Goal: Task Accomplishment & Management: Use online tool/utility

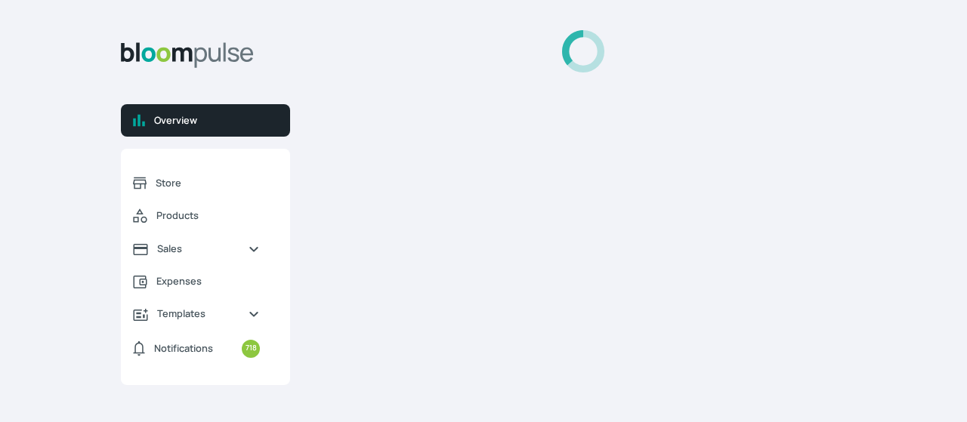
select select "2025"
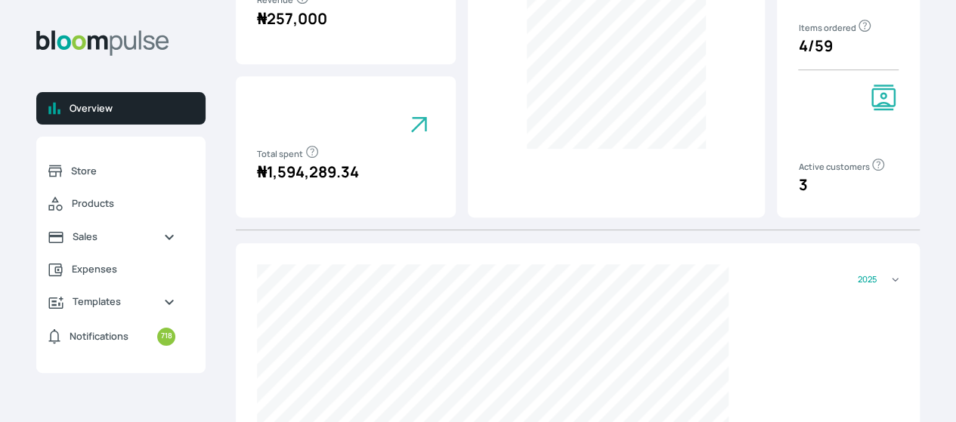
scroll to position [160, 0]
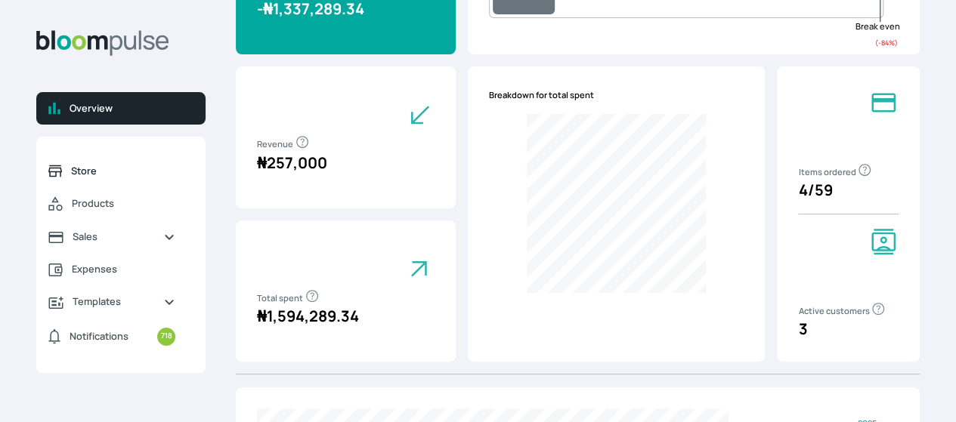
click at [168, 178] on span "Store" at bounding box center [123, 171] width 104 height 14
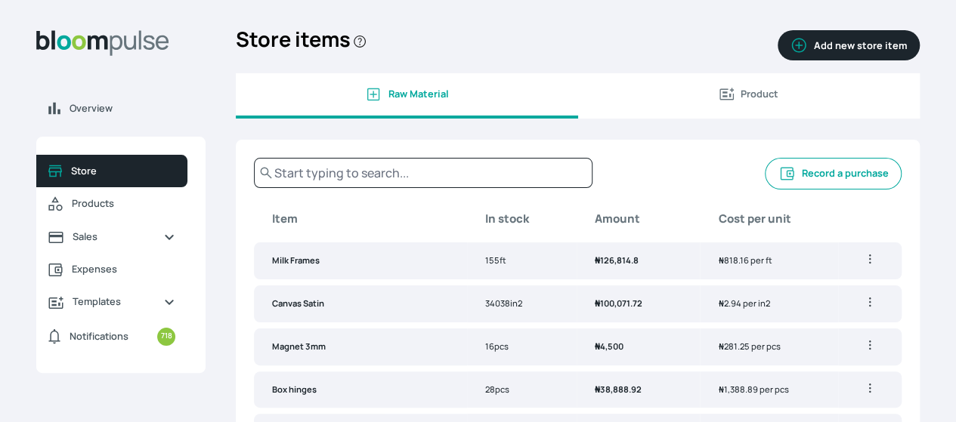
click at [765, 190] on button "Record a purchase" at bounding box center [833, 174] width 137 height 32
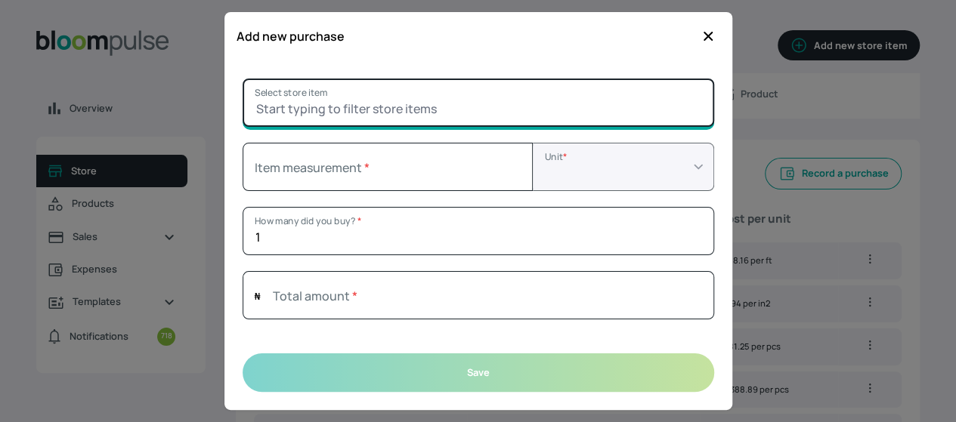
click at [332, 106] on input "Select store item" at bounding box center [478, 103] width 471 height 48
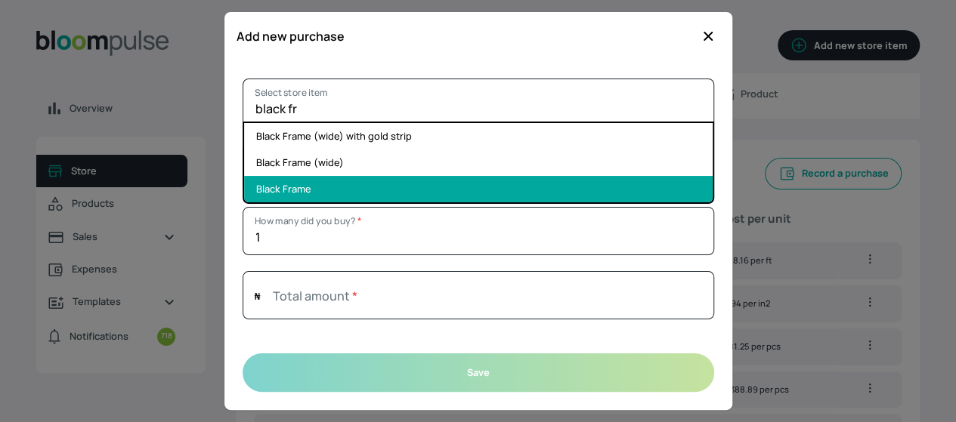
click at [337, 182] on li "Black Frame" at bounding box center [478, 189] width 468 height 26
type input "Black Frame"
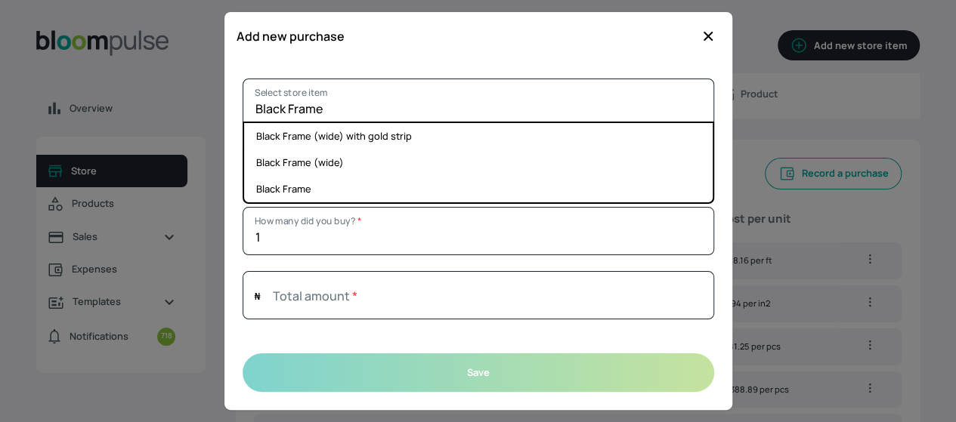
select select "FOOT"
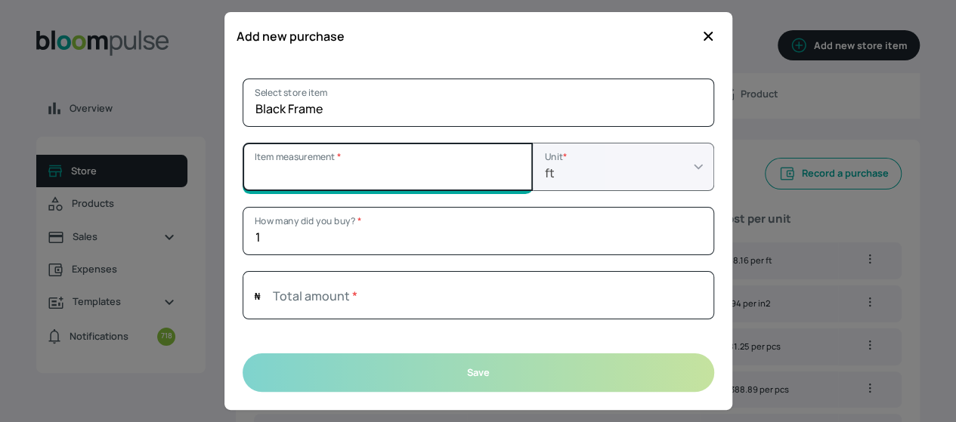
click at [419, 170] on input "Item measurement *" at bounding box center [388, 167] width 290 height 48
click at [514, 174] on input "17.99" at bounding box center [388, 167] width 290 height 48
type input "18"
click at [514, 167] on input "18" at bounding box center [388, 167] width 290 height 48
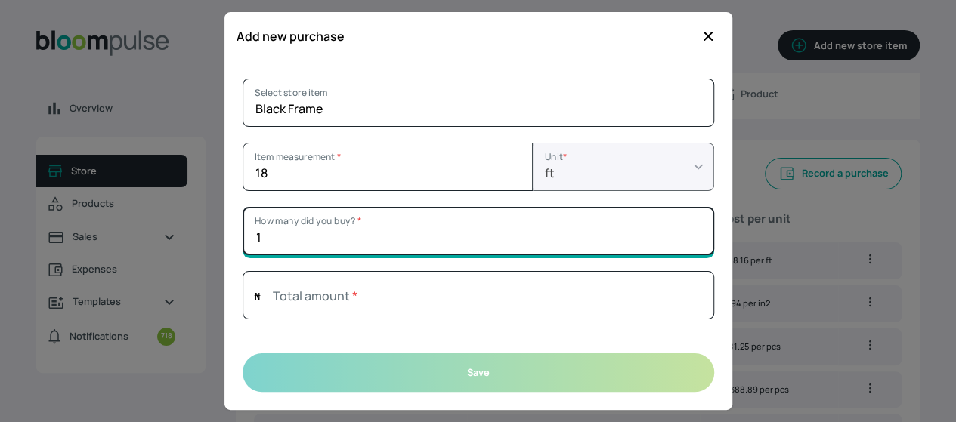
click at [305, 230] on input "1" at bounding box center [478, 231] width 471 height 48
type input "18"
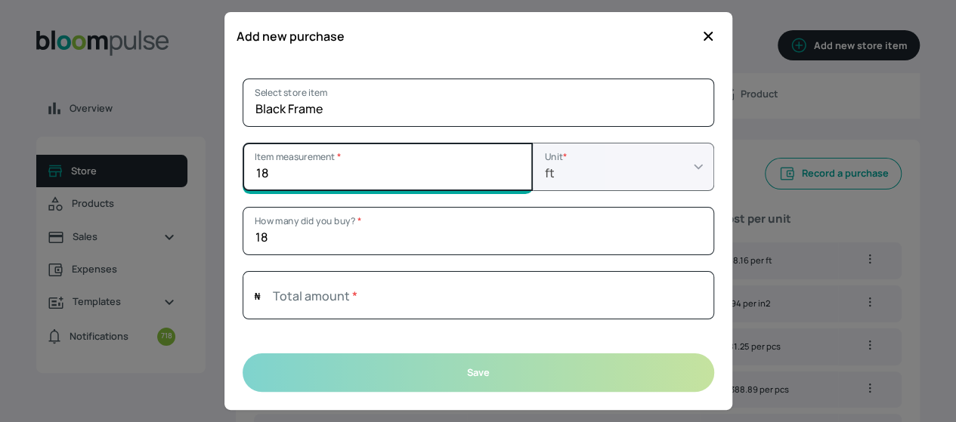
click at [281, 178] on input "18" at bounding box center [388, 167] width 290 height 48
type input "1"
type input "11"
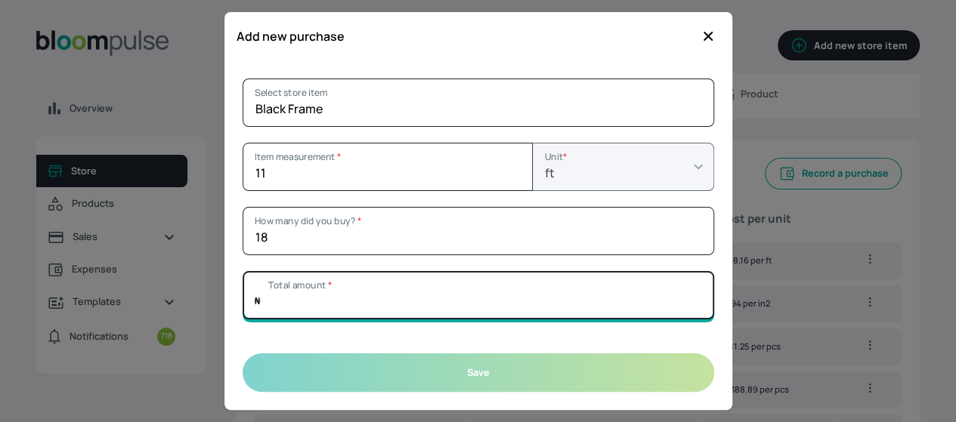
click at [435, 292] on input "Total amount *" at bounding box center [478, 295] width 471 height 48
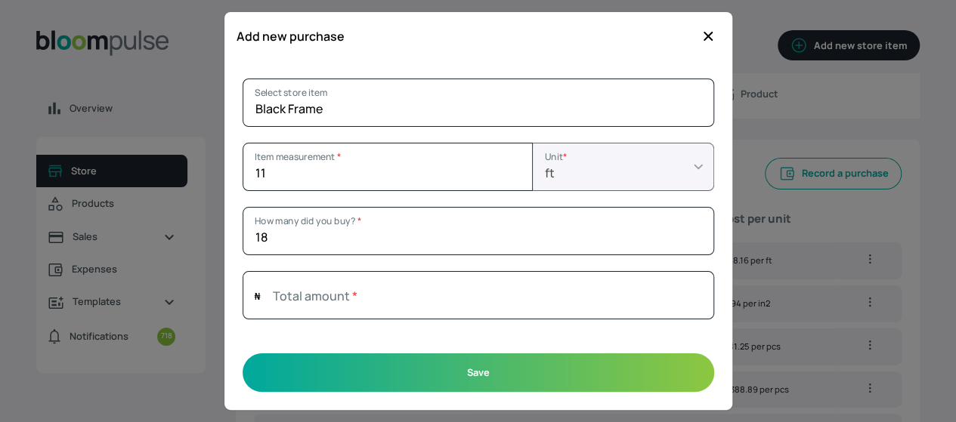
type input "0"
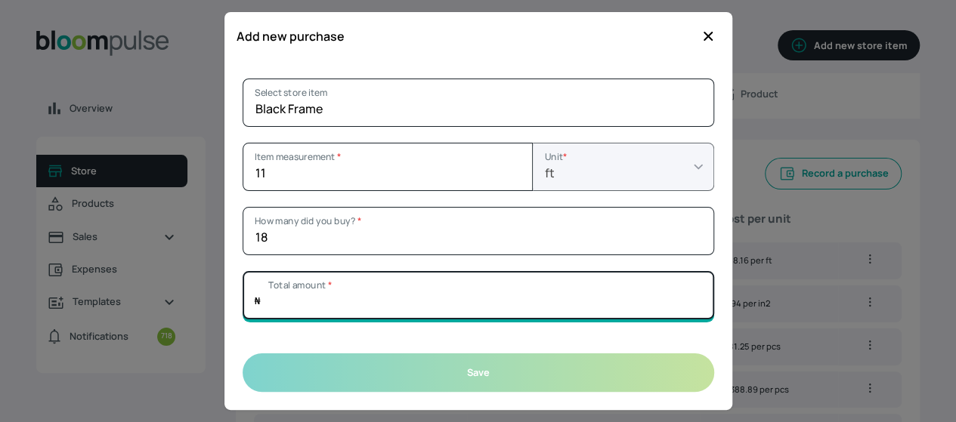
paste input "162000"
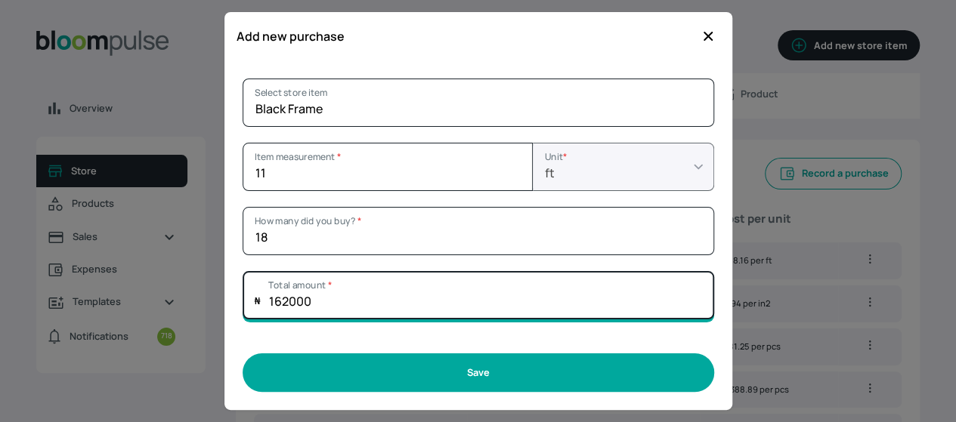
type input "162000"
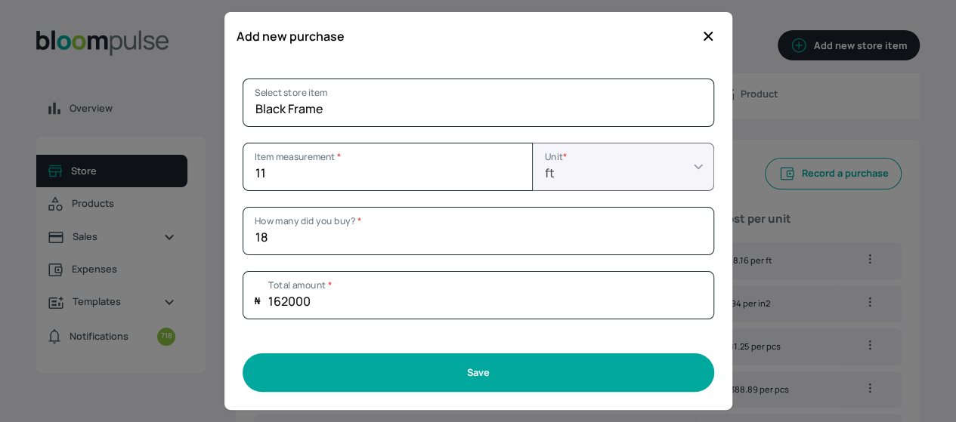
click at [537, 380] on button "Save" at bounding box center [478, 373] width 471 height 39
type input "1"
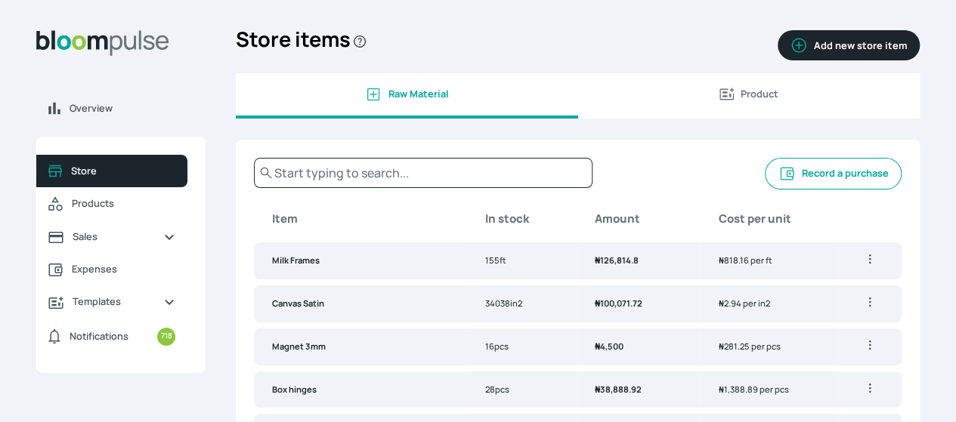
click at [890, 164] on div "Overview Store Products Sales Expenses Templates Notifications 718 Atirira Add …" at bounding box center [478, 211] width 956 height 422
